Goal: Use online tool/utility: Utilize a website feature to perform a specific function

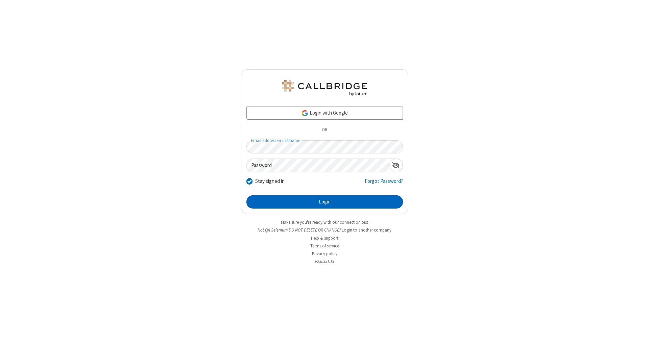
click at [324, 202] on button "Login" at bounding box center [324, 202] width 156 height 14
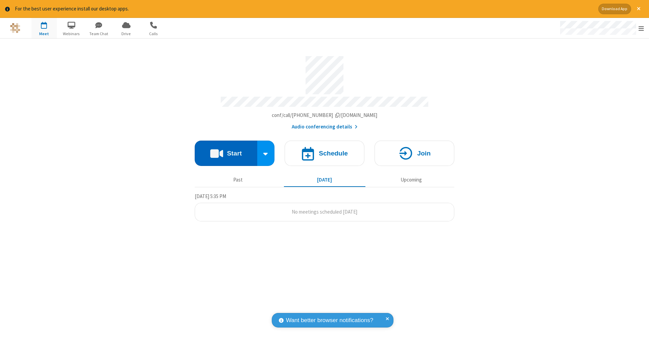
click at [226, 150] on button "Start" at bounding box center [226, 153] width 63 height 25
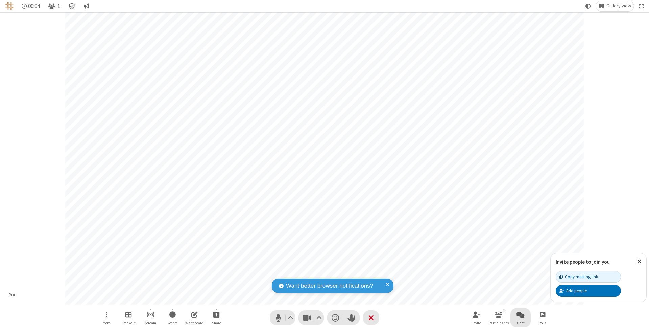
click at [520, 314] on span "Open chat" at bounding box center [520, 314] width 8 height 8
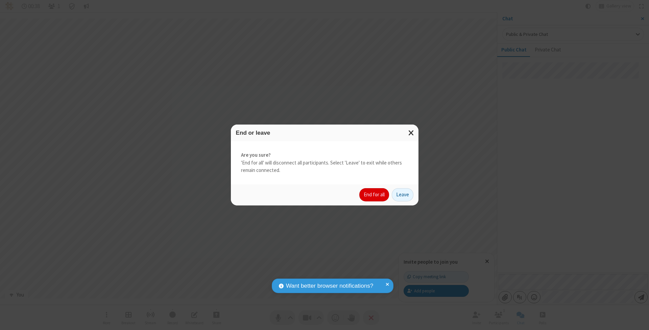
click at [374, 194] on button "End for all" at bounding box center [374, 195] width 30 height 14
